Goal: Information Seeking & Learning: Check status

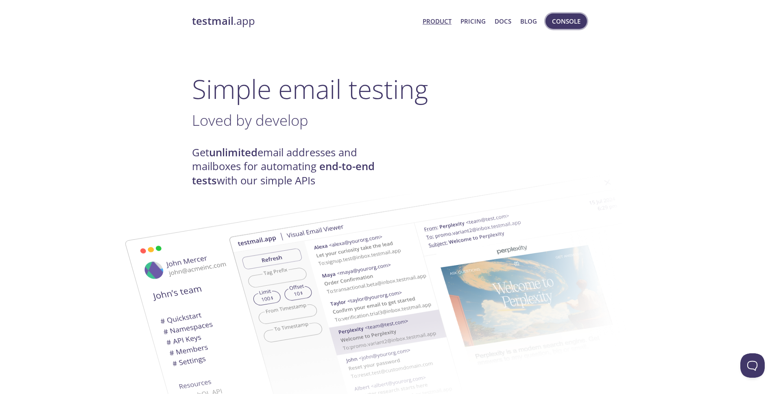
click at [564, 21] on span "Console" at bounding box center [566, 21] width 28 height 11
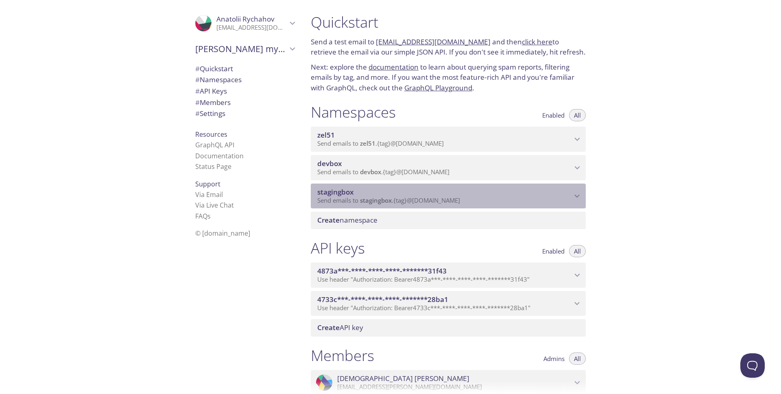
click at [580, 196] on icon "stagingbox namespace" at bounding box center [577, 196] width 11 height 11
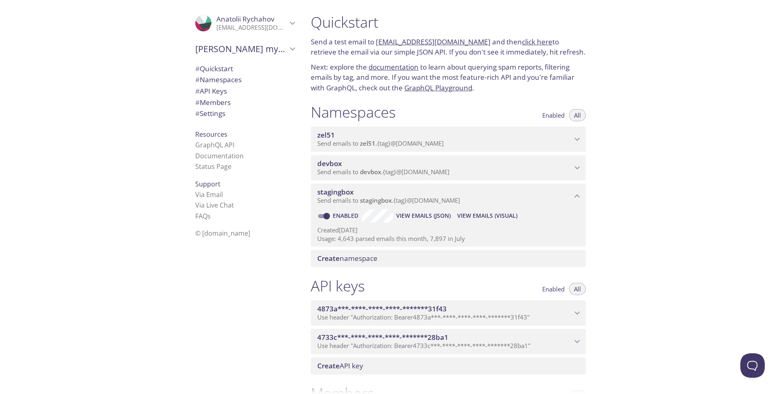
click at [480, 218] on span "View Emails (Visual)" at bounding box center [487, 216] width 60 height 10
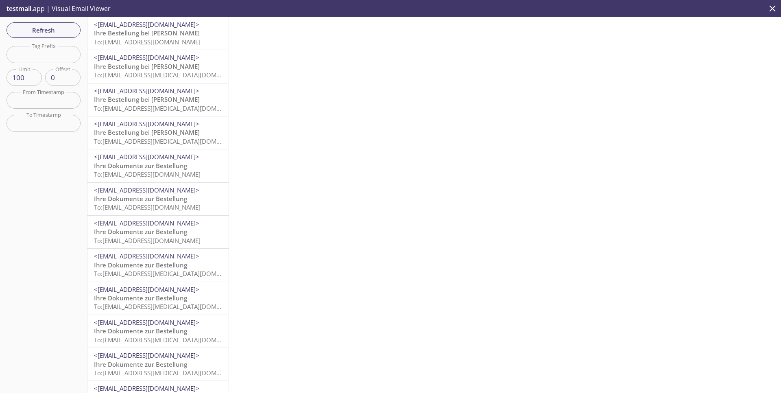
click at [29, 57] on input "text" at bounding box center [44, 54] width 74 height 17
paste input "einloeser"
type input "einloeser"
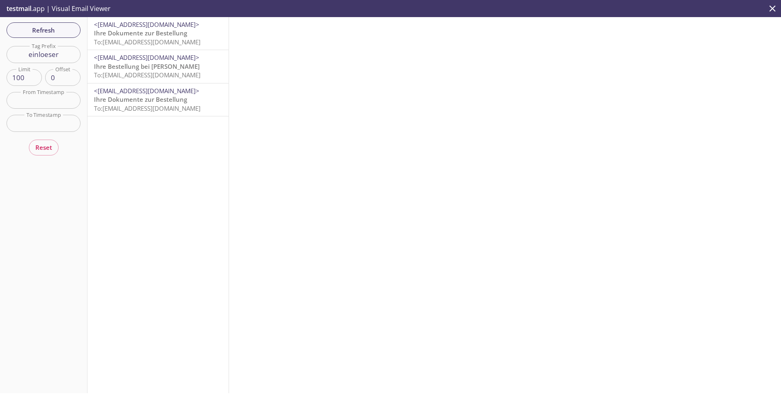
click at [143, 67] on span "Ihre Bestellung bei [PERSON_NAME]" at bounding box center [147, 66] width 106 height 8
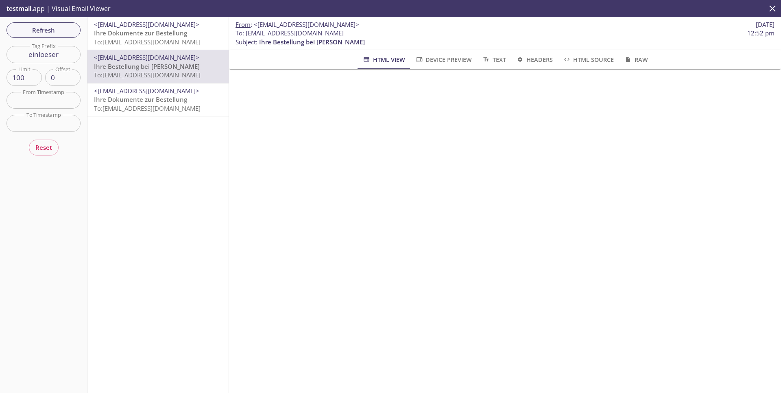
scroll to position [89, 0]
click at [46, 53] on input "einloeser" at bounding box center [44, 54] width 74 height 17
